Goal: Task Accomplishment & Management: Contribute content

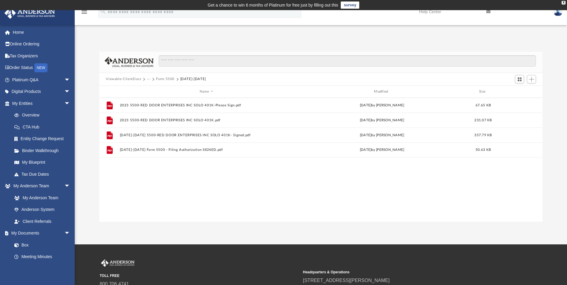
scroll to position [131, 439]
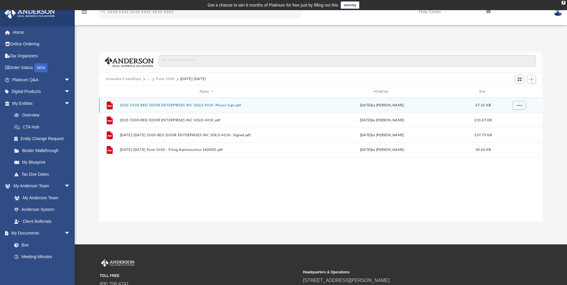
click at [203, 109] on div "File 2023 5500-RED DOOR ENTERPRISES INC SOLO 401K-Please Sign.pdf Thu Nov 7 202…" at bounding box center [320, 105] width 443 height 15
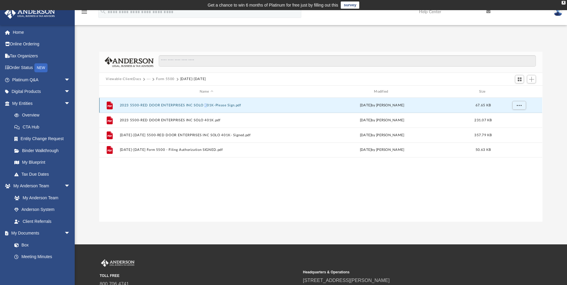
click at [203, 109] on div "File 2023 5500-RED DOOR ENTERPRISES INC SOLO 401K-Please Sign.pdf Thu Nov 7 202…" at bounding box center [320, 105] width 443 height 15
click at [200, 105] on button "2023 5500-RED DOOR ENTERPRISES INC SOLO 401K-Please Sign.pdf" at bounding box center [206, 105] width 173 height 4
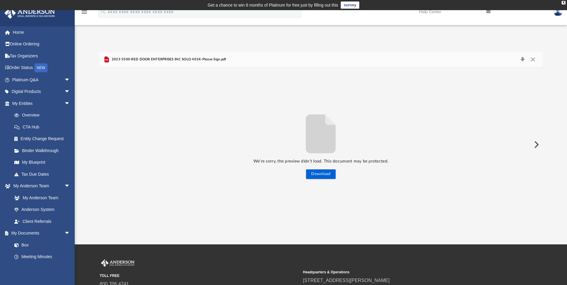
click at [192, 59] on span "2023 5500-RED DOOR ENTERPRISES INC SOLO 401K-Please Sign.pdf" at bounding box center [168, 59] width 116 height 5
click at [182, 62] on div "2023 5500-RED DOOR ENTERPRISES INC SOLO 401K-Please Sign.pdf" at bounding box center [164, 59] width 123 height 7
click at [530, 59] on button "Close" at bounding box center [532, 59] width 11 height 8
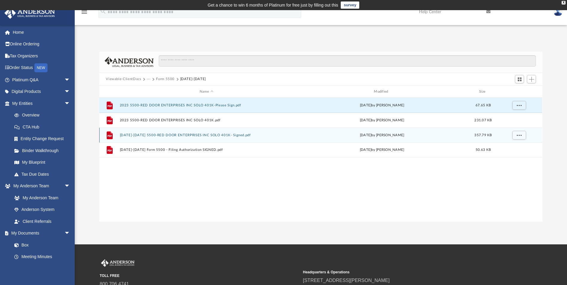
click at [197, 133] on div "File 2023-2024 5500-RED DOOR ENTERPRISES INC SOLO 401K- Signed.pdf Sat Jan 11 2…" at bounding box center [320, 135] width 443 height 15
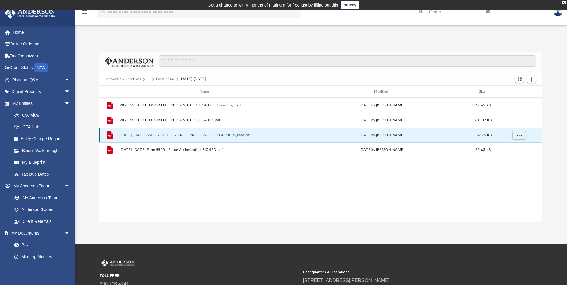
click at [196, 133] on div "File 2023-2024 5500-RED DOOR ENTERPRISES INC SOLO 401K- Signed.pdf Sat Jan 11 2…" at bounding box center [320, 135] width 443 height 15
click at [195, 136] on button "2023-2024 5500-RED DOOR ENTERPRISES INC SOLO 401K- Signed.pdf" at bounding box center [206, 135] width 173 height 4
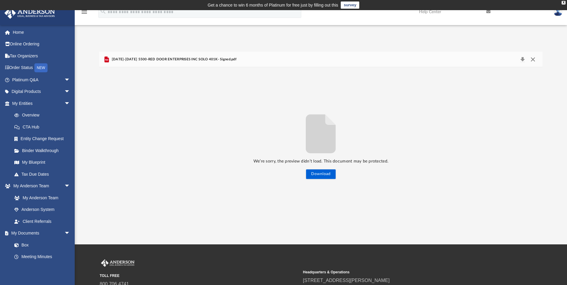
click at [531, 57] on button "Close" at bounding box center [532, 59] width 11 height 8
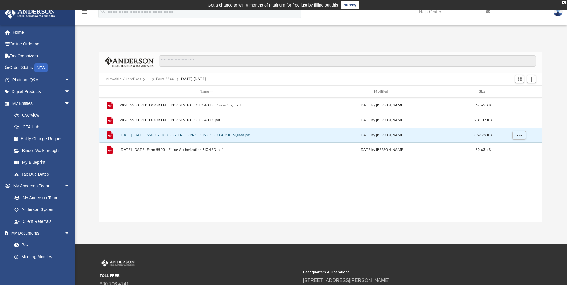
click at [169, 80] on button "Form 5500" at bounding box center [165, 78] width 19 height 5
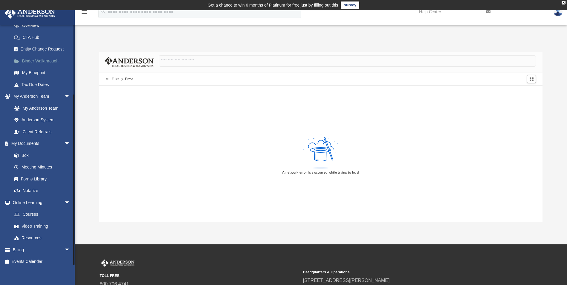
scroll to position [94, 0]
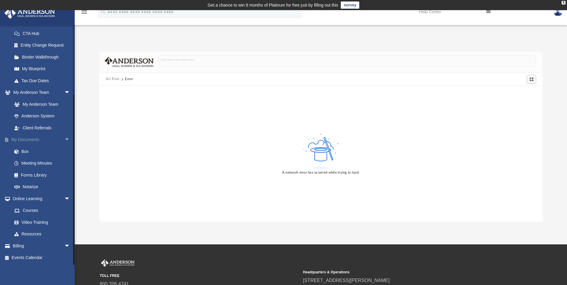
click at [30, 140] on link "My Documents arrow_drop_down" at bounding box center [41, 140] width 75 height 12
click at [30, 151] on link "Box" at bounding box center [43, 151] width 71 height 12
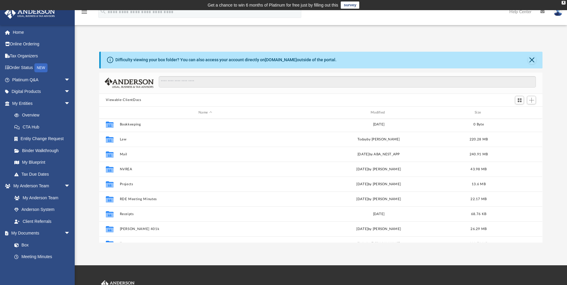
scroll to position [26, 0]
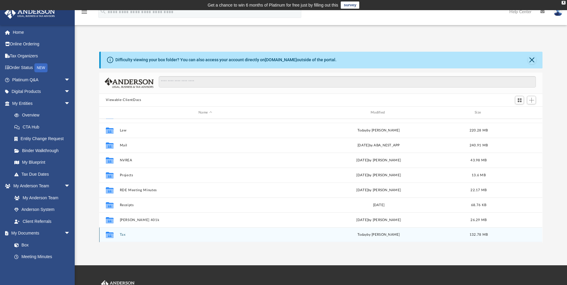
click at [122, 234] on button "Tax" at bounding box center [205, 235] width 171 height 4
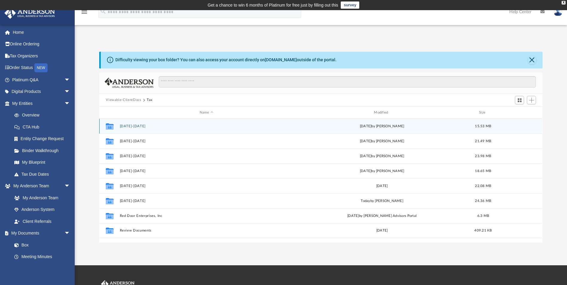
scroll to position [0, 0]
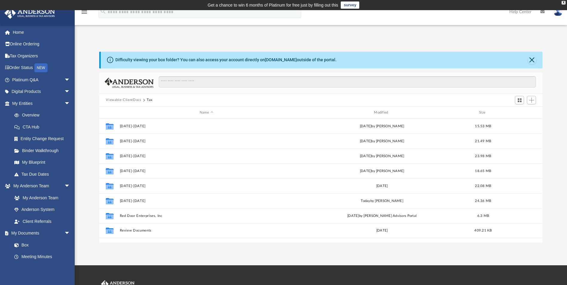
click at [133, 101] on button "Viewable-ClientDocs" at bounding box center [123, 99] width 35 height 5
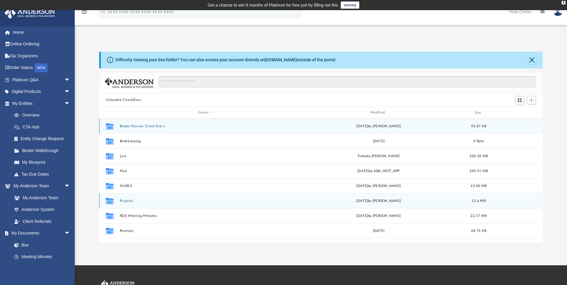
scroll to position [26, 0]
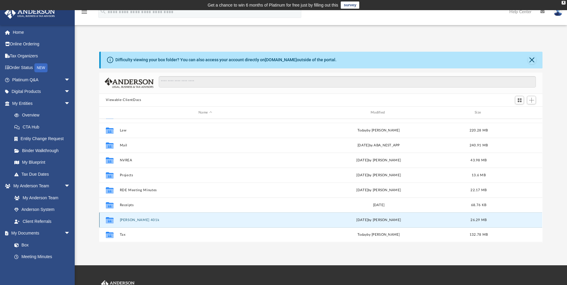
click at [133, 220] on button "[PERSON_NAME] 401k" at bounding box center [205, 220] width 171 height 4
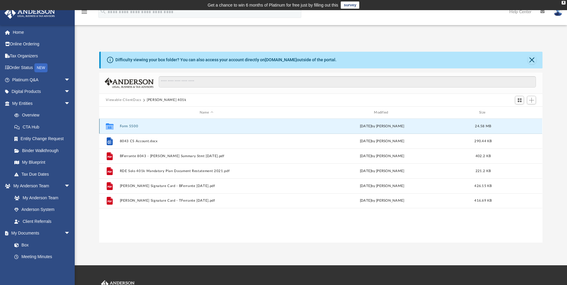
click at [127, 128] on button "Form 5500" at bounding box center [206, 126] width 173 height 4
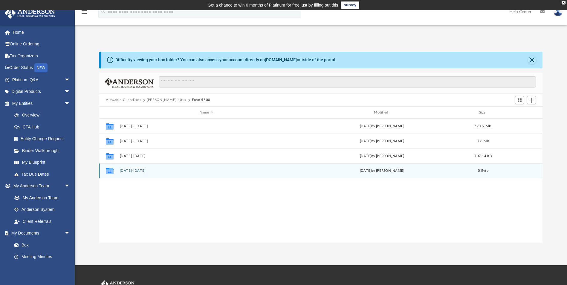
click at [131, 172] on button "[DATE]-[DATE]" at bounding box center [206, 171] width 173 height 4
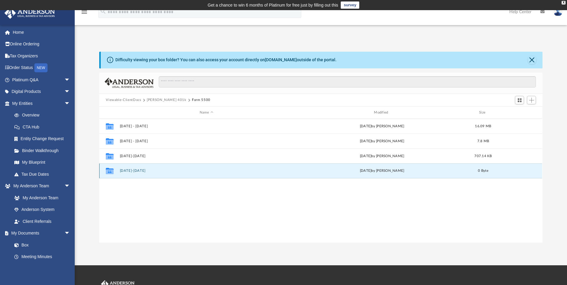
click at [131, 172] on button "[DATE]-[DATE]" at bounding box center [206, 171] width 173 height 4
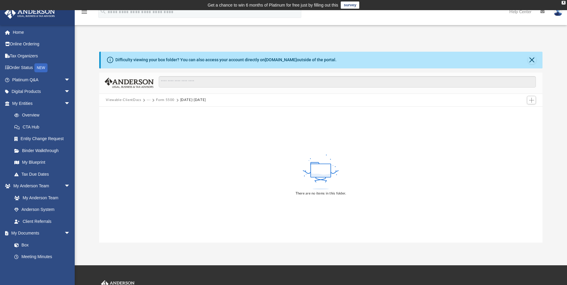
click at [166, 100] on button "Form 5500" at bounding box center [165, 99] width 19 height 5
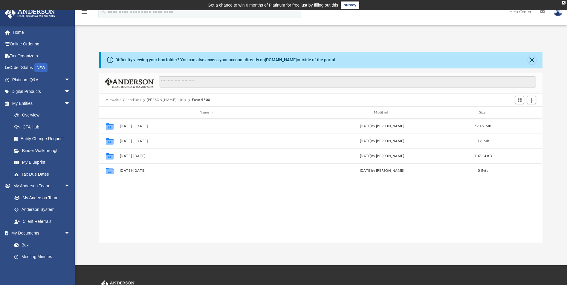
scroll to position [131, 439]
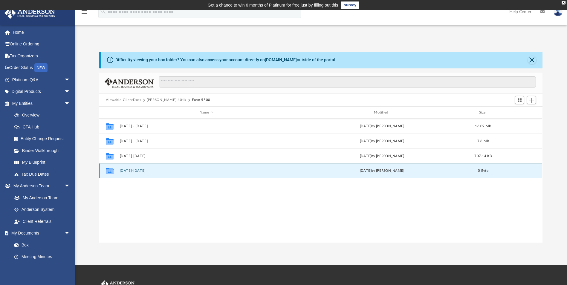
click at [128, 171] on button "[DATE]-[DATE]" at bounding box center [206, 171] width 173 height 4
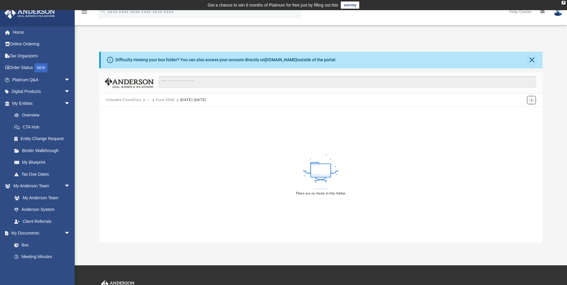
click at [532, 100] on span "Add" at bounding box center [531, 100] width 5 height 5
click at [520, 112] on li "Upload" at bounding box center [522, 112] width 19 height 6
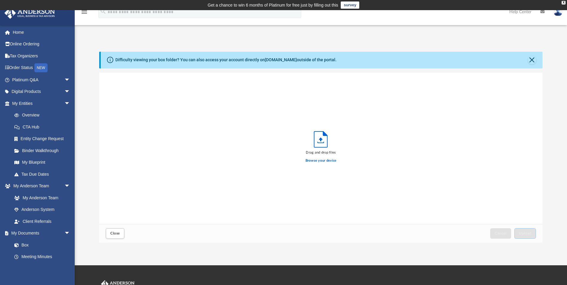
scroll to position [147, 439]
click at [330, 162] on label "Browse your device" at bounding box center [320, 160] width 31 height 5
click at [0, 0] on input "Browse your device" at bounding box center [0, 0] width 0 height 0
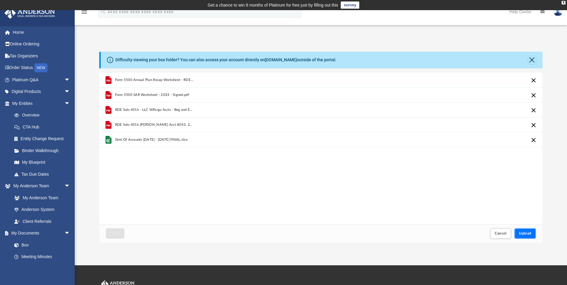
click at [526, 235] on button "Upload" at bounding box center [525, 233] width 22 height 10
click at [534, 139] on button "Retry" at bounding box center [533, 140] width 7 height 7
drag, startPoint x: 500, startPoint y: 229, endPoint x: 501, endPoint y: 232, distance: 3.1
click at [501, 232] on button "Cancel" at bounding box center [500, 233] width 21 height 10
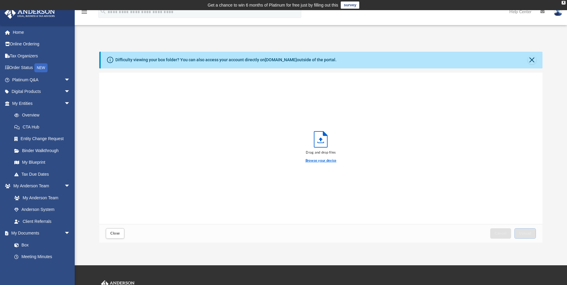
click at [326, 160] on label "Browse your device" at bounding box center [320, 160] width 31 height 5
click at [0, 0] on input "Browse your device" at bounding box center [0, 0] width 0 height 0
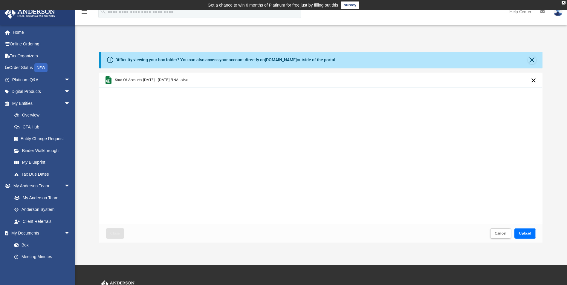
drag, startPoint x: 522, startPoint y: 231, endPoint x: 514, endPoint y: 224, distance: 10.8
click at [522, 231] on button "Upload" at bounding box center [525, 233] width 22 height 10
click at [530, 60] on button "Close" at bounding box center [532, 60] width 8 height 8
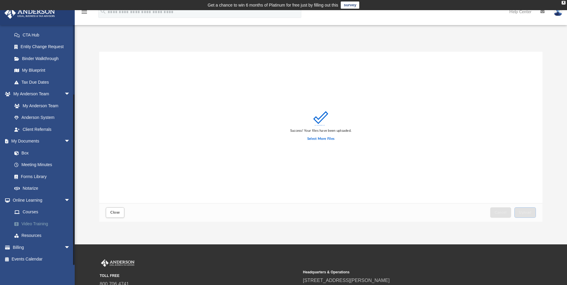
scroll to position [94, 0]
click at [36, 137] on link "My Documents arrow_drop_down" at bounding box center [41, 140] width 75 height 12
click at [20, 148] on link "Box" at bounding box center [43, 151] width 71 height 12
click at [28, 153] on link "Box" at bounding box center [43, 151] width 71 height 12
click at [114, 214] on span "Close" at bounding box center [115, 213] width 10 height 4
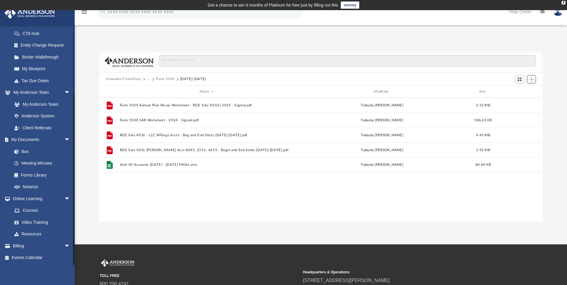
scroll to position [131, 439]
click at [462, 47] on div "Difficulty viewing your box folder? You can also access your account directly o…" at bounding box center [321, 130] width 492 height 183
click at [160, 79] on button "Form 5500" at bounding box center [165, 78] width 19 height 5
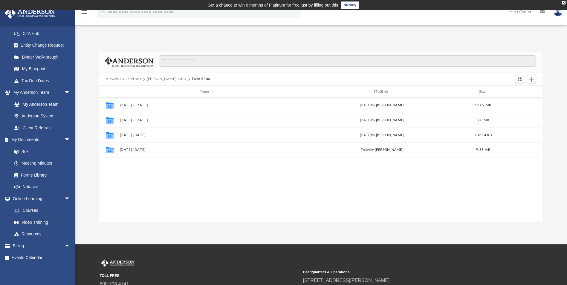
click at [156, 78] on button "[PERSON_NAME] 401k" at bounding box center [167, 78] width 40 height 5
click at [138, 78] on button "Viewable-ClientDocs" at bounding box center [123, 78] width 35 height 5
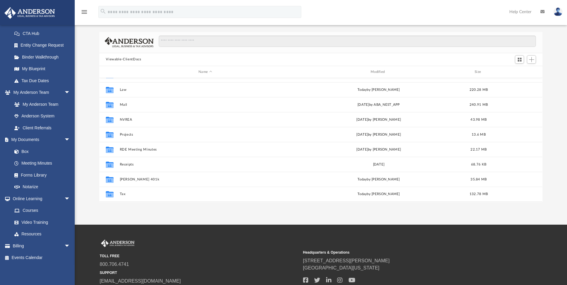
scroll to position [60, 0]
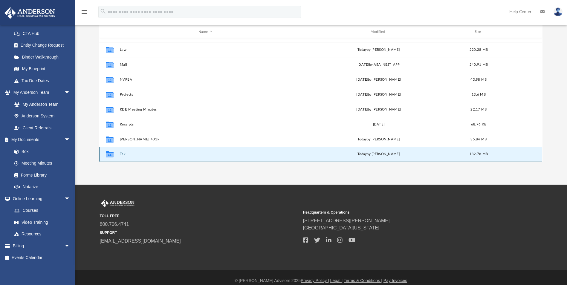
click at [122, 155] on button "Tax" at bounding box center [205, 154] width 171 height 4
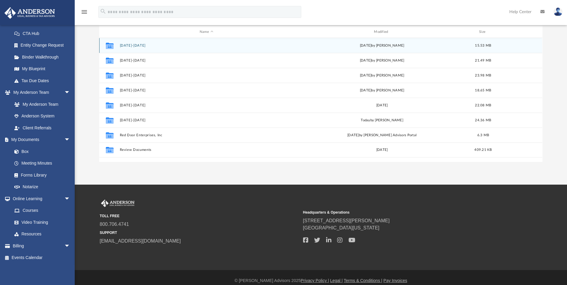
scroll to position [0, 0]
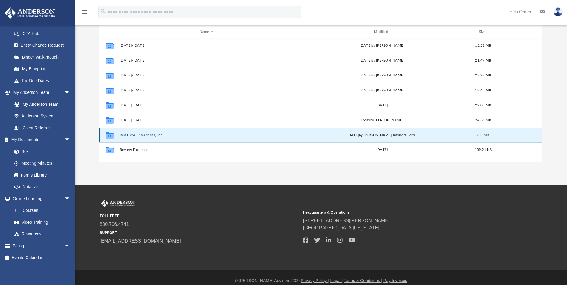
click at [143, 136] on button "Red Door Enterprises, Inc" at bounding box center [206, 135] width 173 height 4
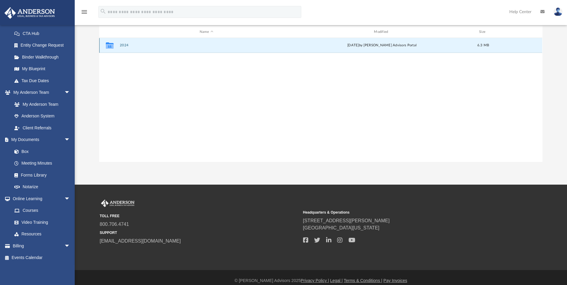
click at [125, 46] on button "2024" at bounding box center [206, 46] width 173 height 4
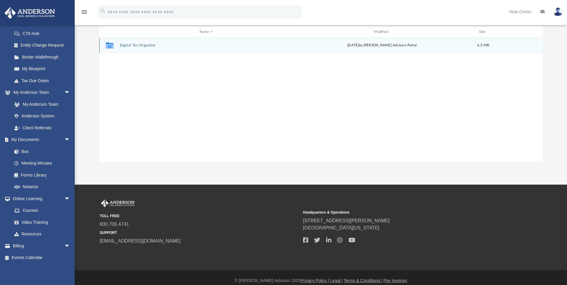
click at [125, 46] on button "Digital Tax Organizer" at bounding box center [206, 46] width 173 height 4
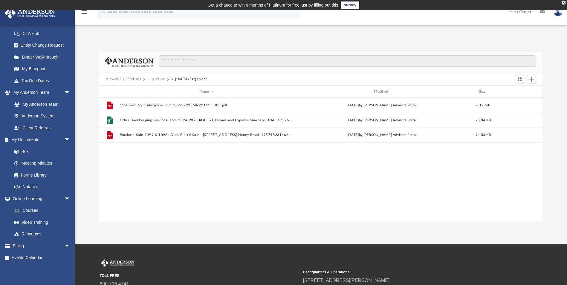
click at [158, 78] on button "2024" at bounding box center [160, 78] width 9 height 5
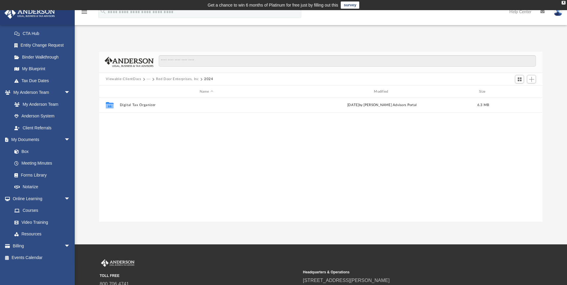
click at [135, 79] on button "Viewable-ClientDocs" at bounding box center [123, 78] width 35 height 5
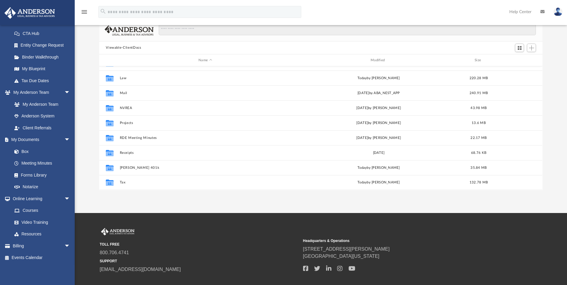
scroll to position [66, 0]
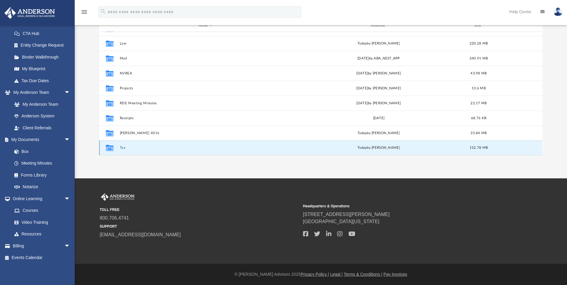
click at [122, 148] on button "Tax" at bounding box center [205, 148] width 171 height 4
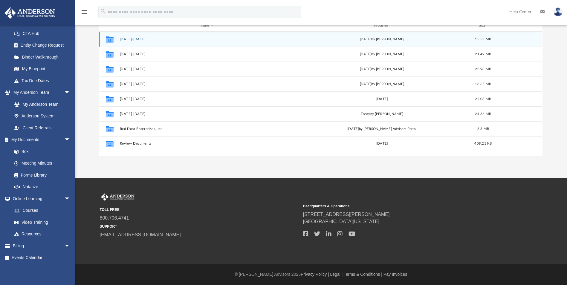
scroll to position [0, 0]
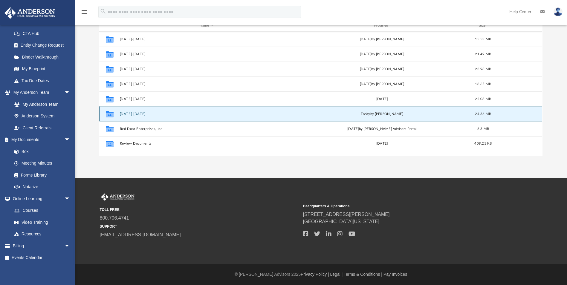
click at [132, 113] on button "[DATE]-[DATE]" at bounding box center [206, 114] width 173 height 4
